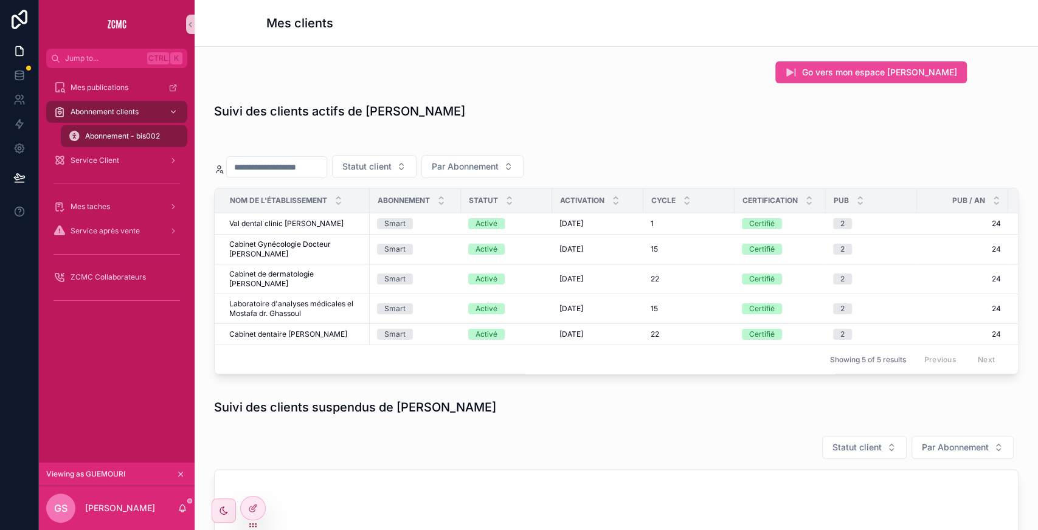
click at [109, 373] on div "Mes publications Abonnement clients Abonnement - bis002 Service Client Mes tach…" at bounding box center [117, 265] width 156 height 395
click at [107, 142] on div "Abonnement - bis002" at bounding box center [124, 136] width 112 height 19
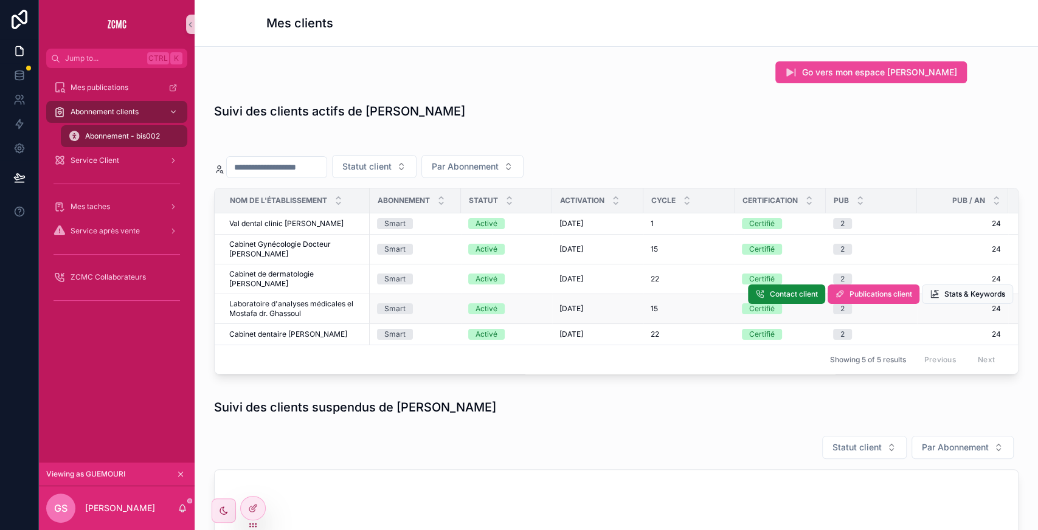
click at [245, 320] on td "Laboratoire d'analyses médicales el Mostafa dr. Ghassoul Laboratoire d'analyses…" at bounding box center [292, 309] width 155 height 30
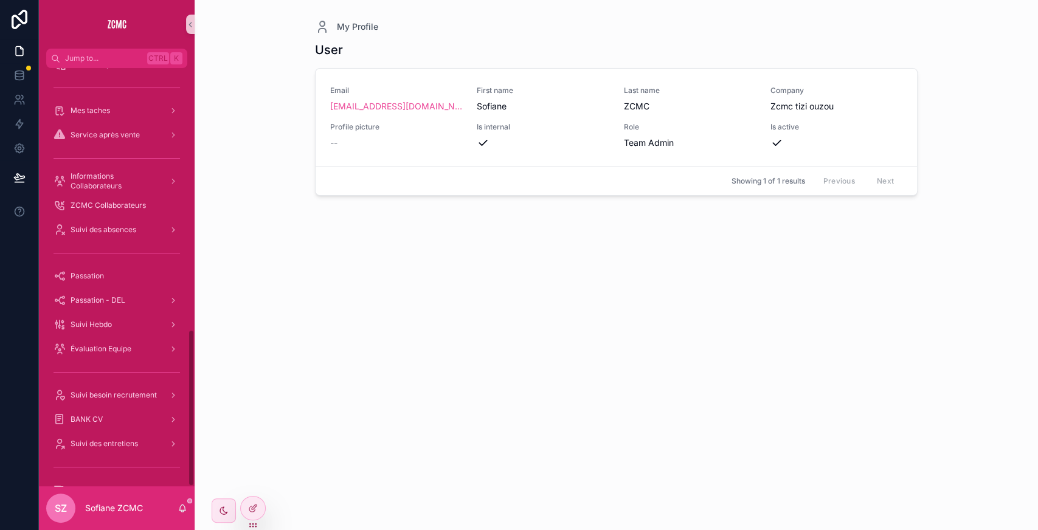
scroll to position [696, 0]
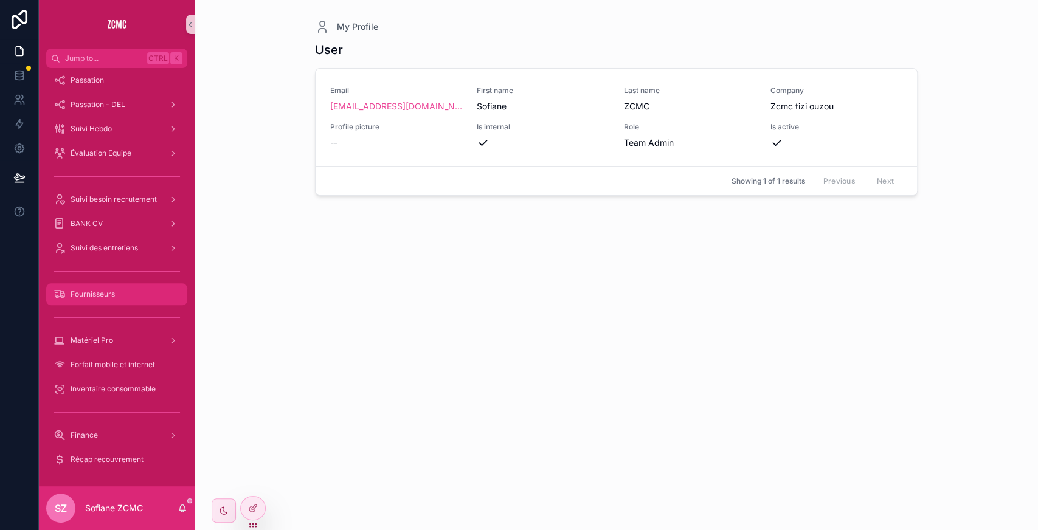
click at [153, 297] on div "Fournisseurs" at bounding box center [117, 294] width 127 height 19
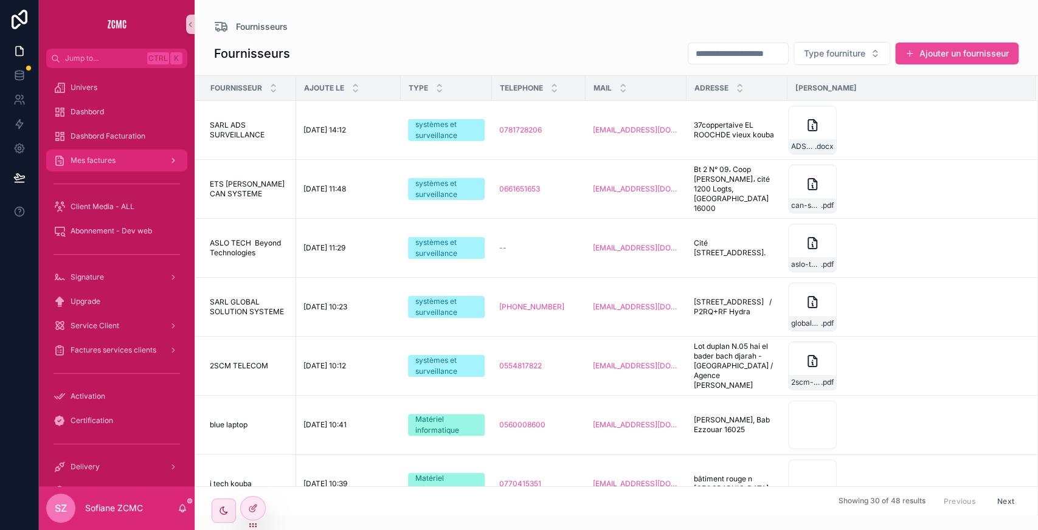
click at [134, 166] on div "Mes factures" at bounding box center [117, 160] width 127 height 19
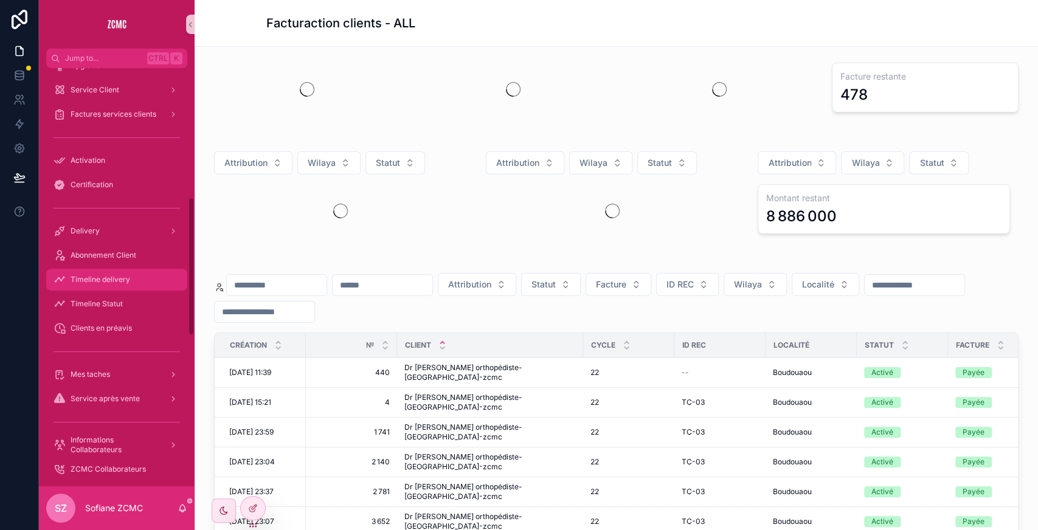
scroll to position [388, 0]
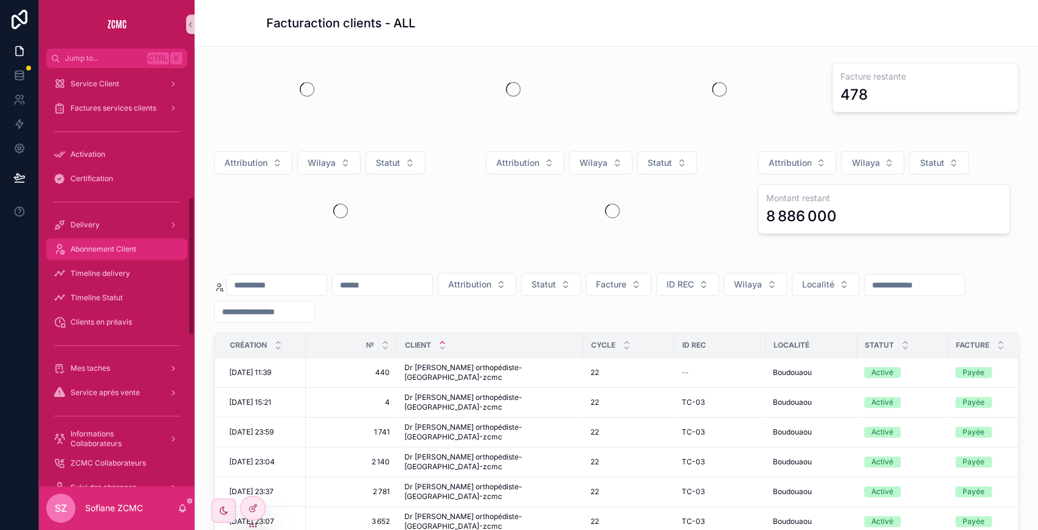
click at [128, 242] on div "Abonnement Client" at bounding box center [117, 249] width 127 height 19
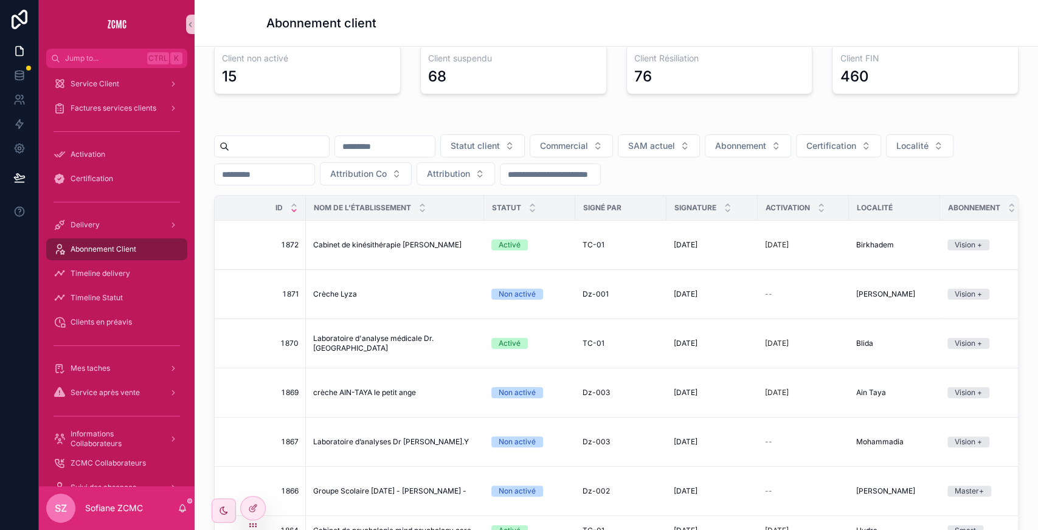
scroll to position [107, 0]
click at [293, 148] on input "scrollable content" at bounding box center [279, 147] width 100 height 17
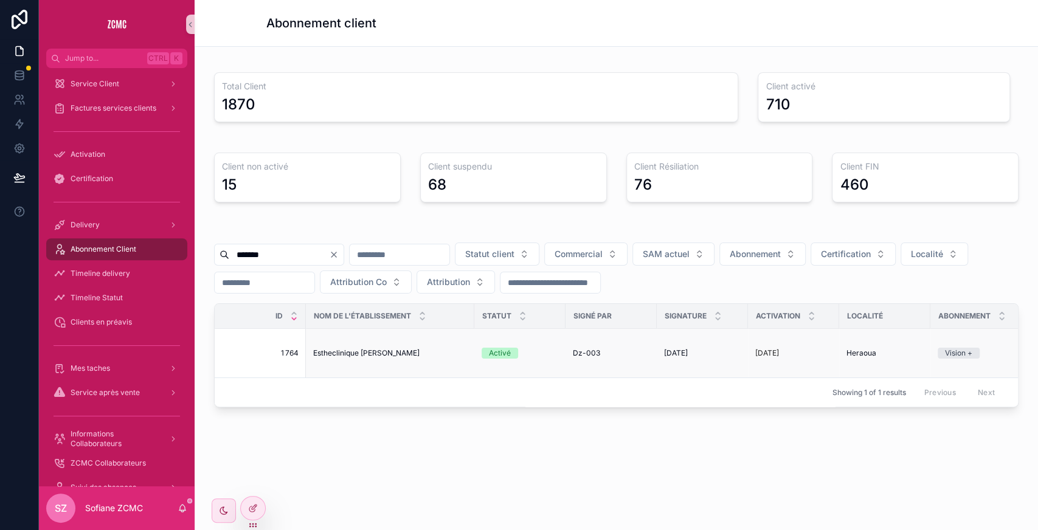
type input "*******"
drag, startPoint x: 309, startPoint y: 357, endPoint x: 437, endPoint y: 353, distance: 127.8
click at [437, 353] on td "Estheclinique Dr bahloul meryem Estheclinique Dr bahloul meryem" at bounding box center [390, 353] width 169 height 49
copy span "Estheclinique Dr bahloul meryem"
